Goal: Transaction & Acquisition: Purchase product/service

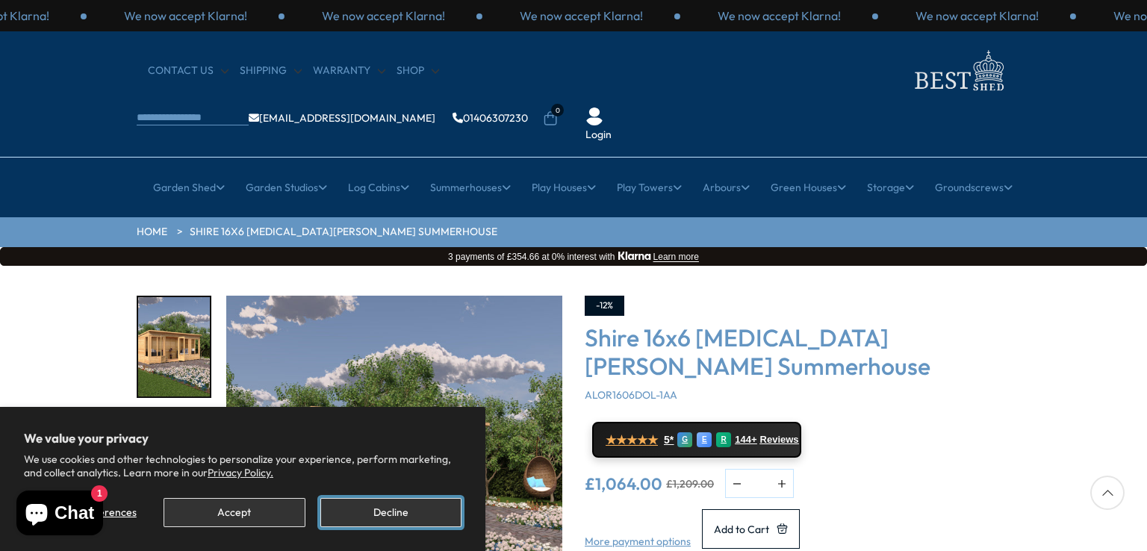
click at [400, 511] on button "Decline" at bounding box center [390, 512] width 141 height 29
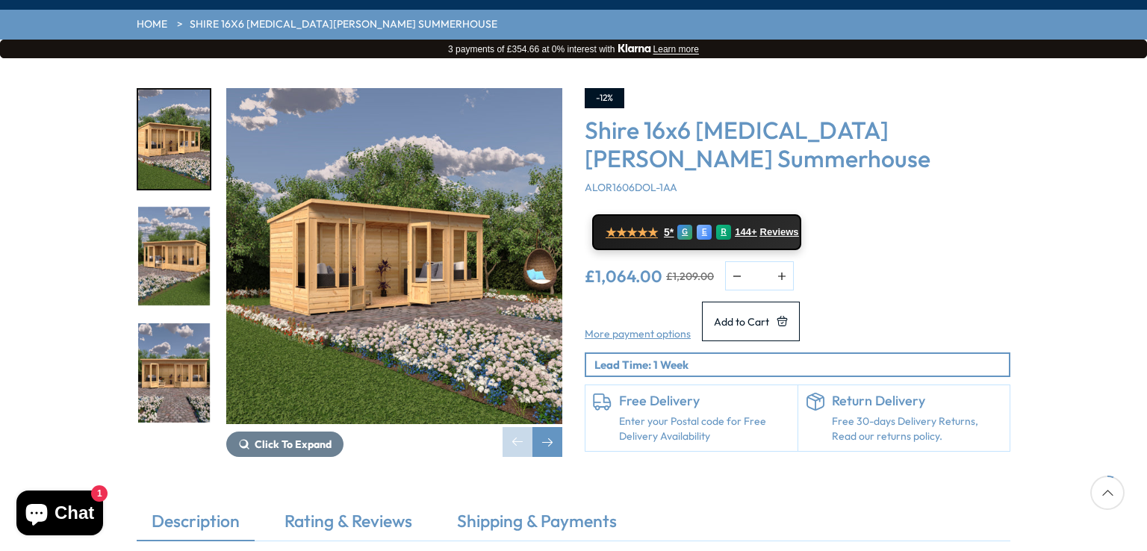
scroll to position [215, 0]
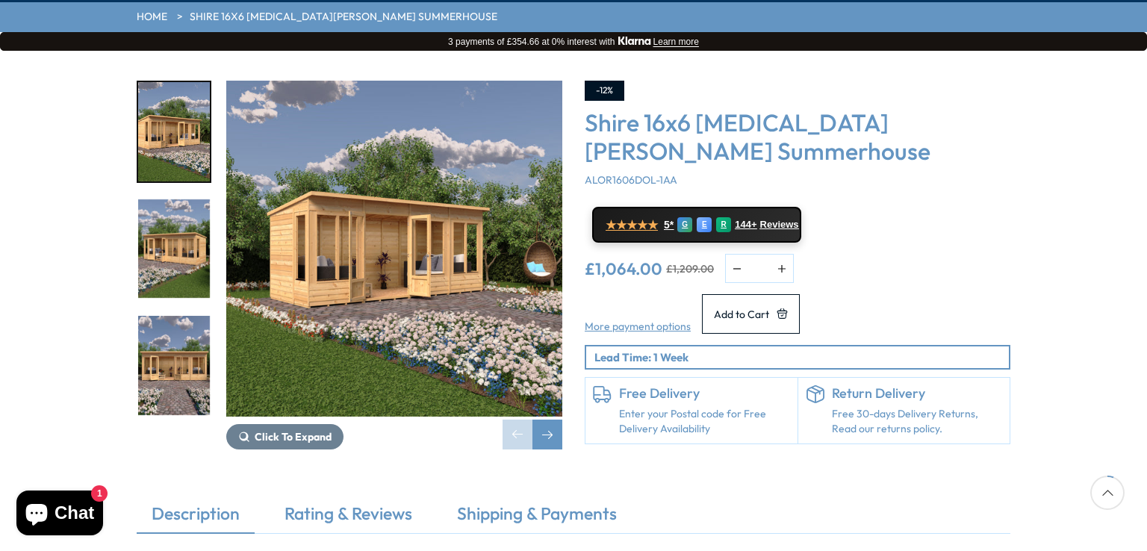
click at [170, 211] on img "2 / 8" at bounding box center [174, 248] width 72 height 99
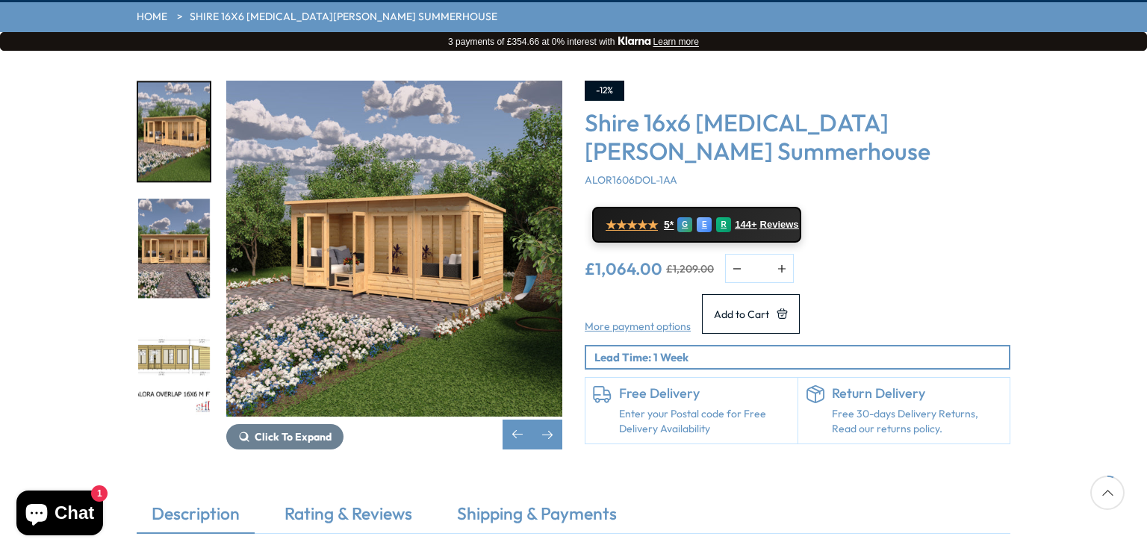
click at [171, 264] on div at bounding box center [174, 431] width 75 height 936
click at [173, 316] on img "4 / 8" at bounding box center [174, 365] width 72 height 99
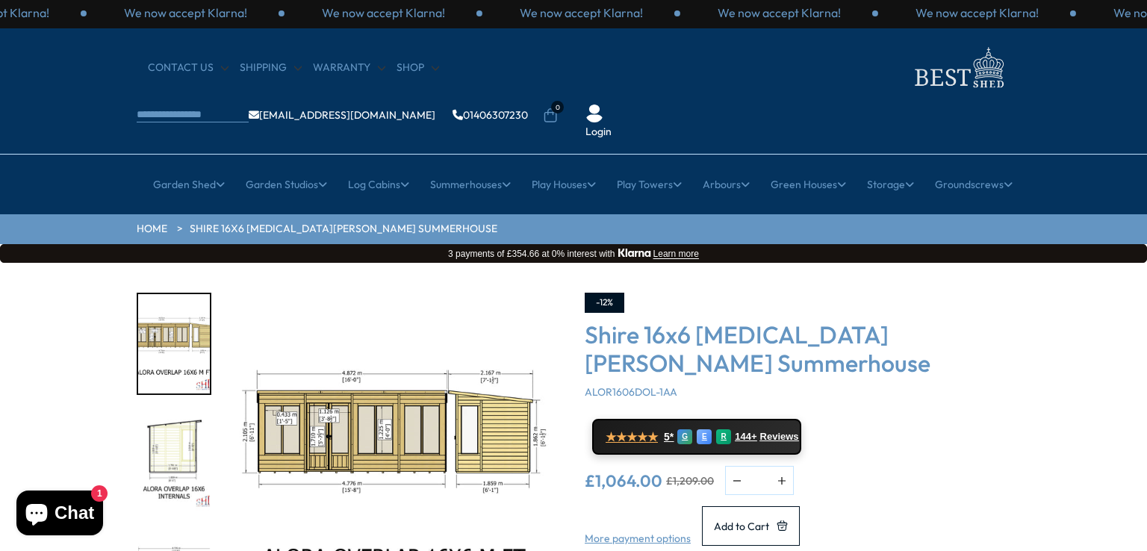
scroll to position [0, 0]
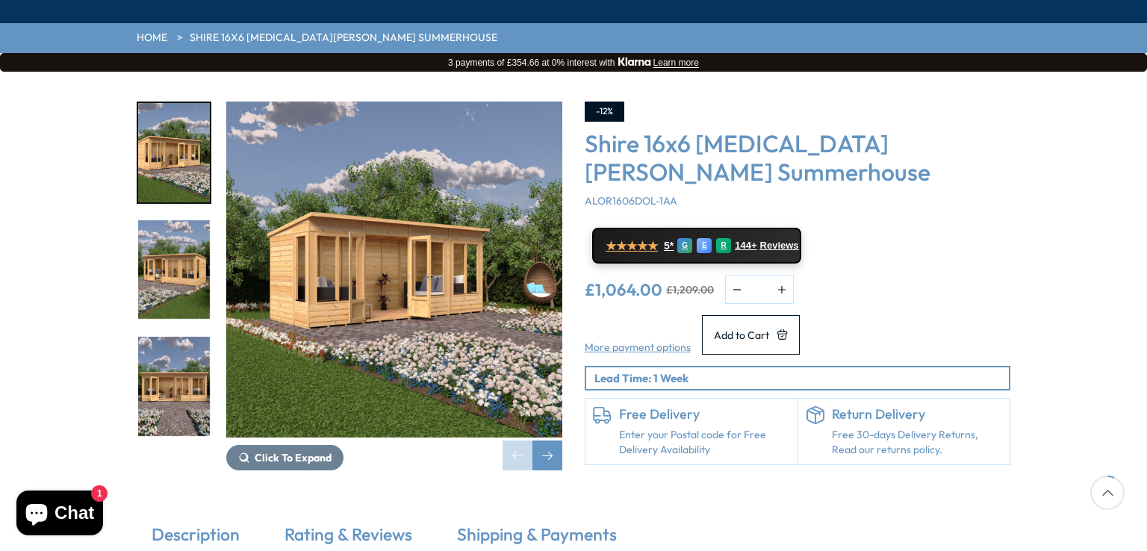
scroll to position [196, 0]
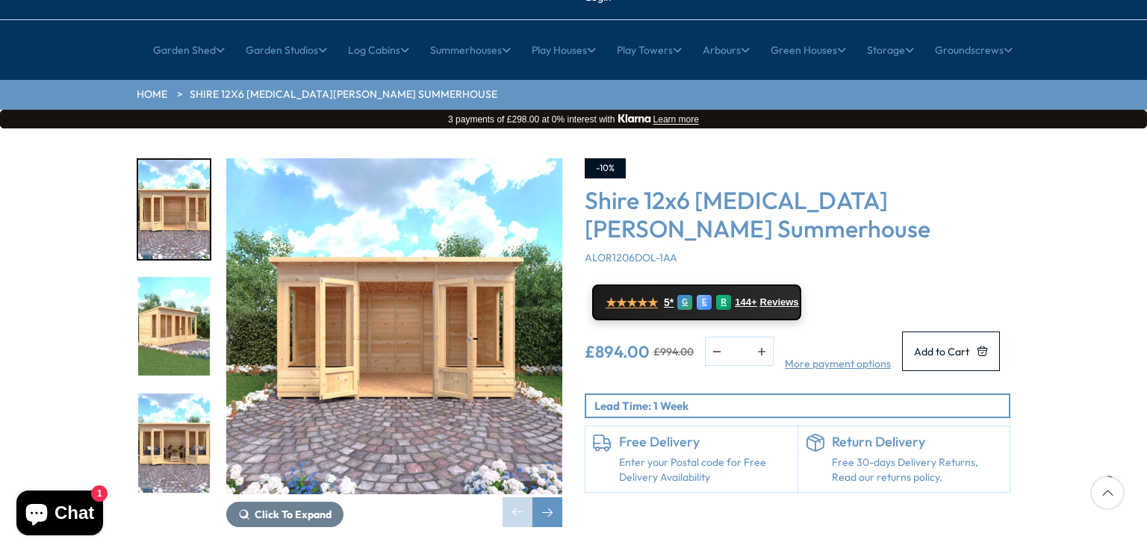
scroll to position [137, 0]
click at [170, 276] on img "2 / 9" at bounding box center [174, 325] width 72 height 99
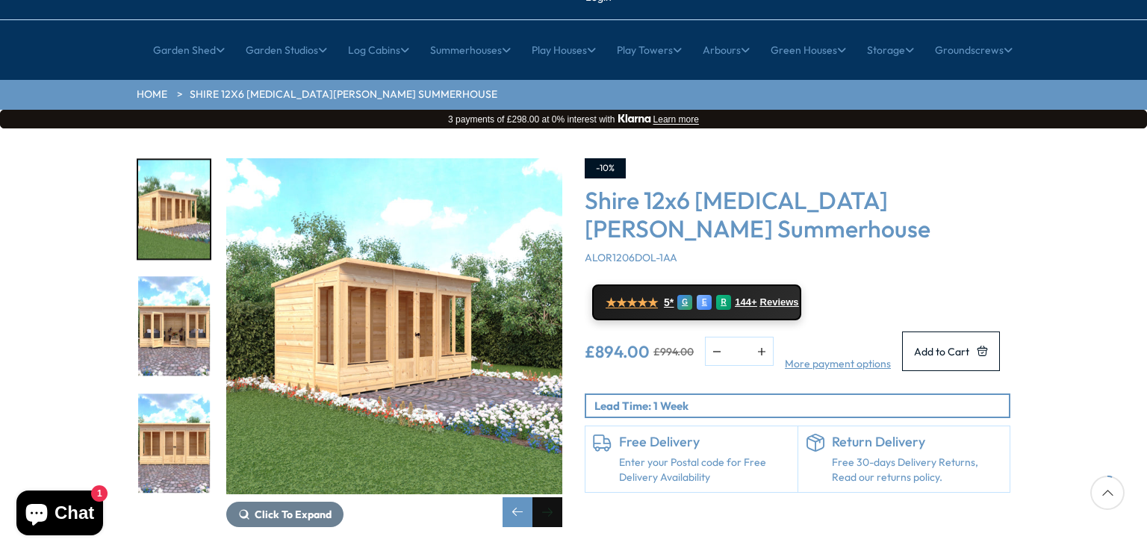
click at [550, 497] on div "Next slide" at bounding box center [548, 512] width 30 height 30
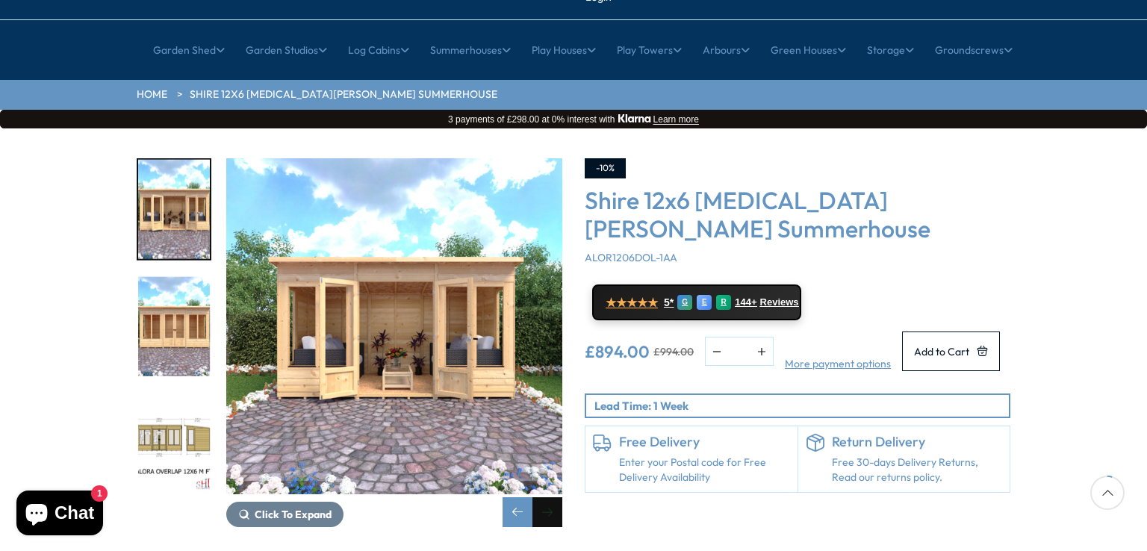
click at [550, 497] on div "Next slide" at bounding box center [548, 512] width 30 height 30
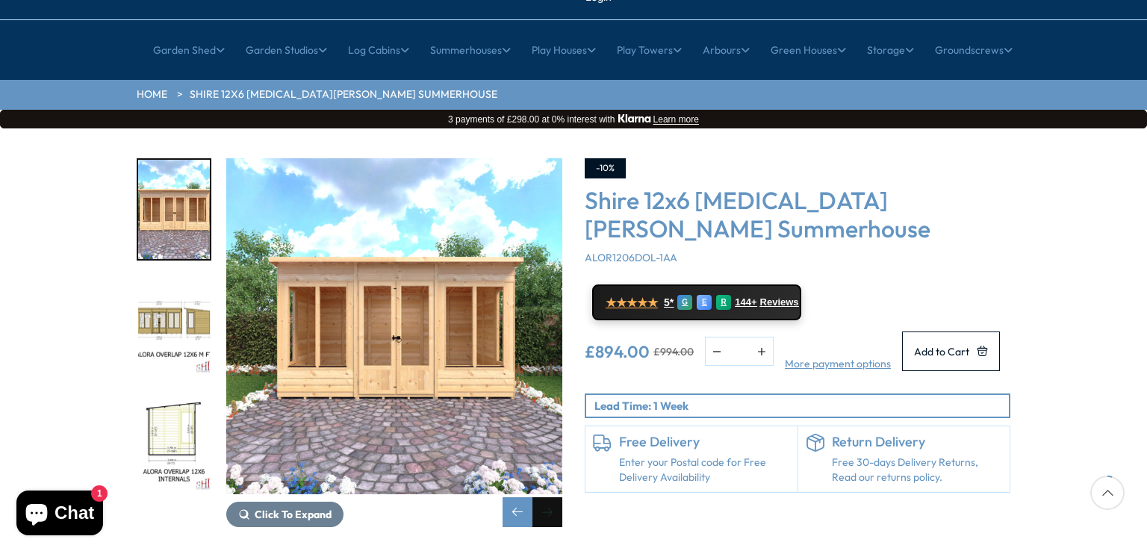
click at [550, 497] on div "Next slide" at bounding box center [548, 512] width 30 height 30
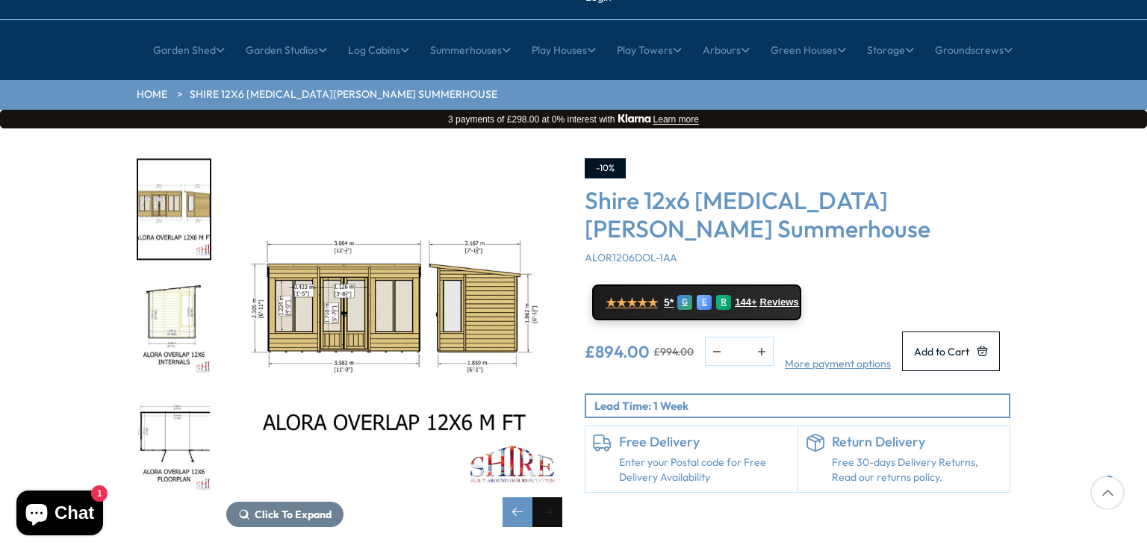
click at [550, 497] on div "Next slide" at bounding box center [548, 512] width 30 height 30
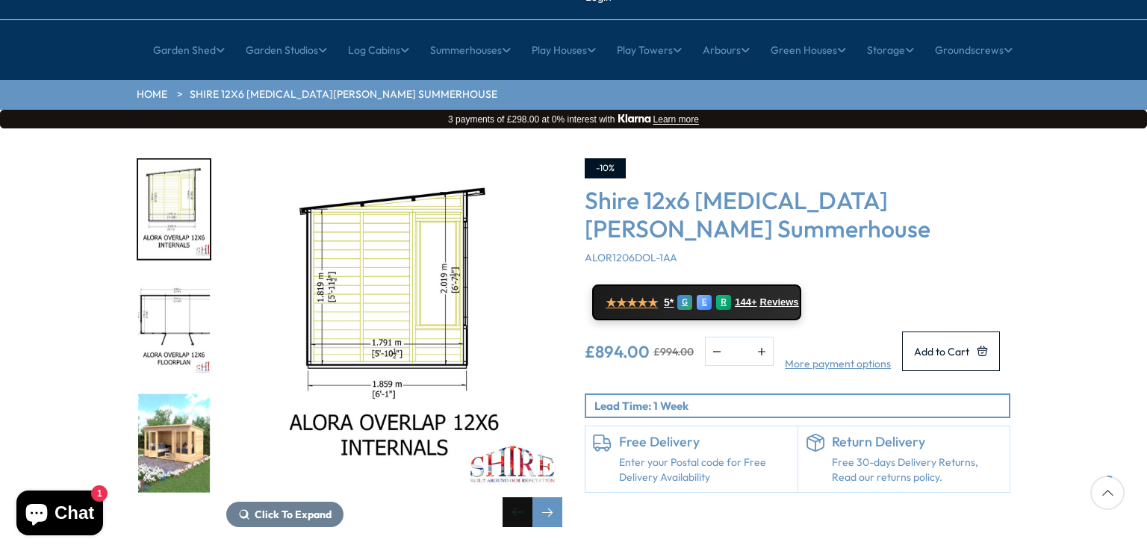
click at [519, 497] on div "Previous slide" at bounding box center [518, 512] width 30 height 30
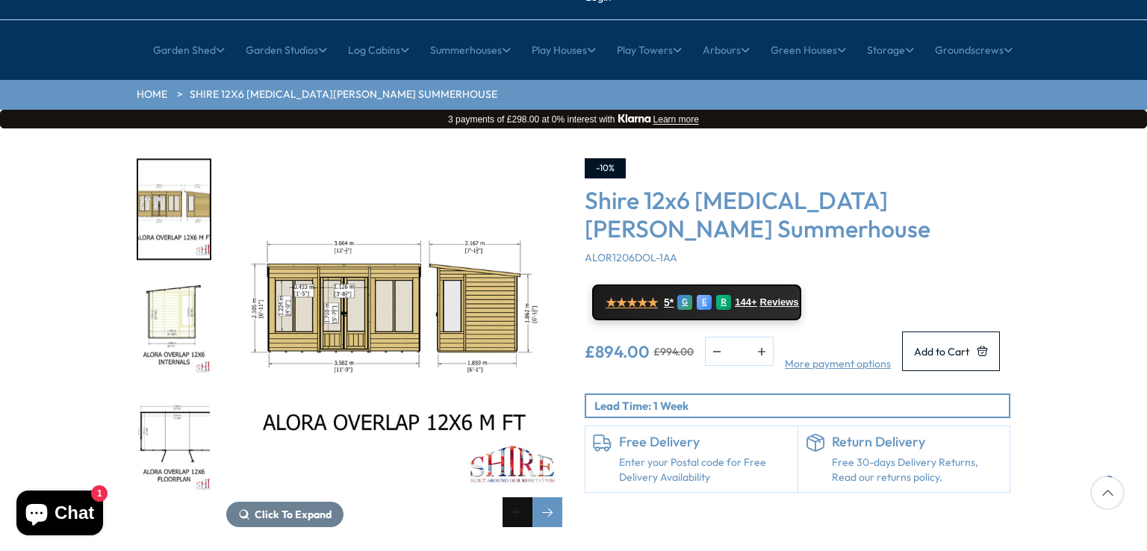
click at [519, 497] on div "Previous slide" at bounding box center [518, 512] width 30 height 30
